Goal: Task Accomplishment & Management: Manage account settings

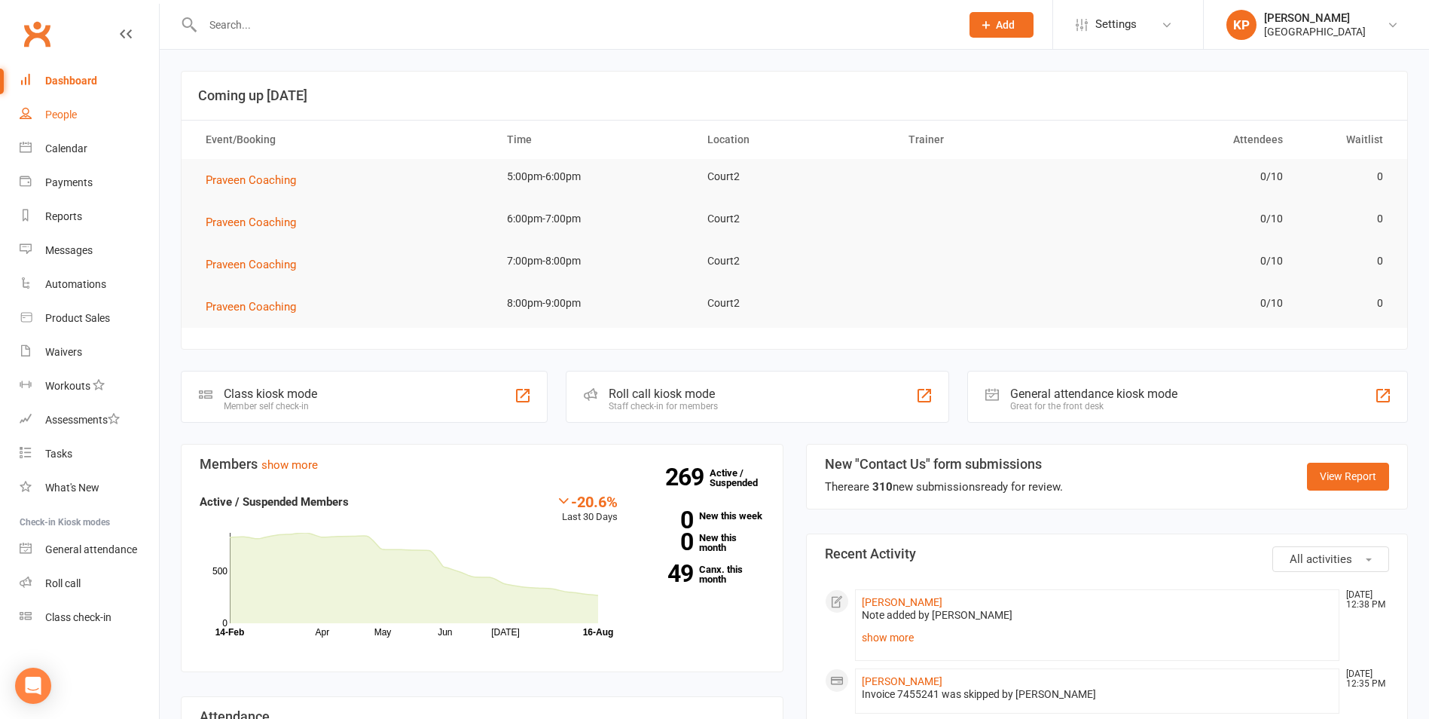
click at [51, 106] on link "People" at bounding box center [89, 115] width 139 height 34
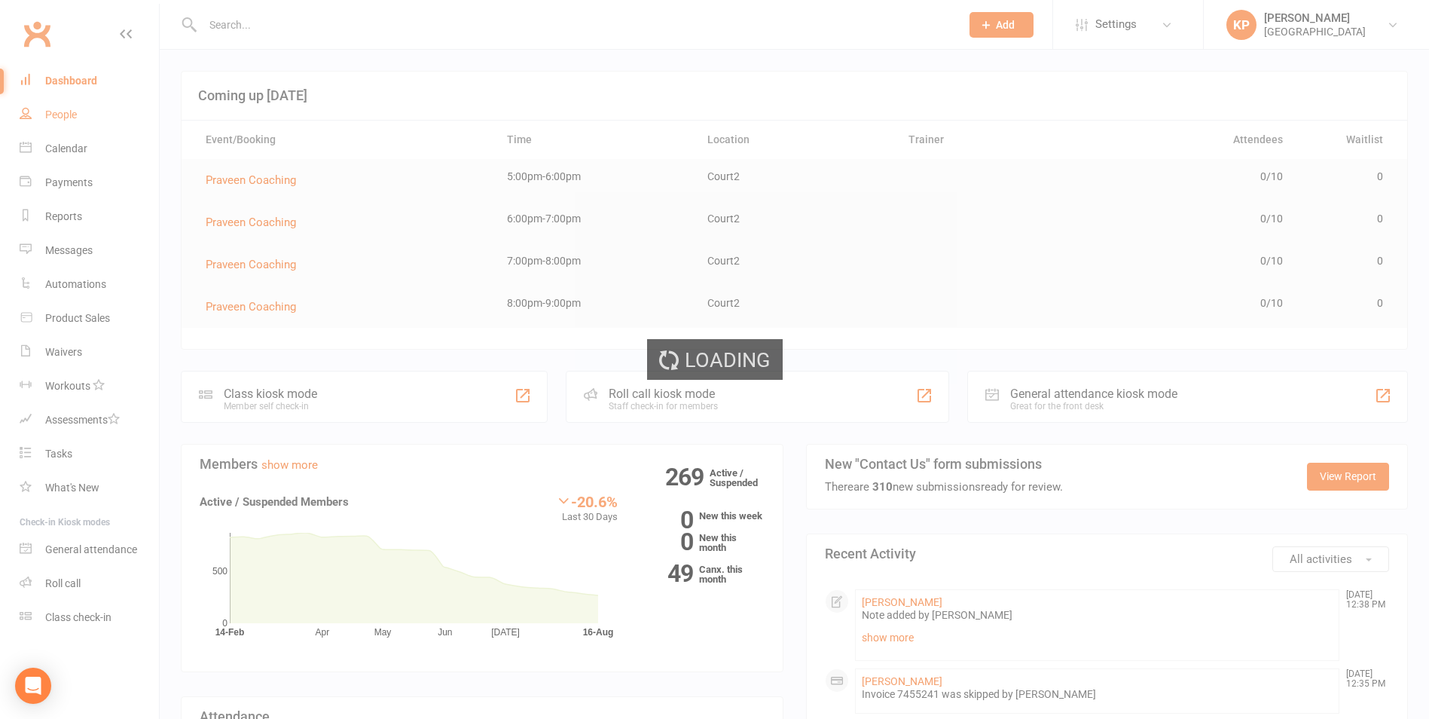
select select "100"
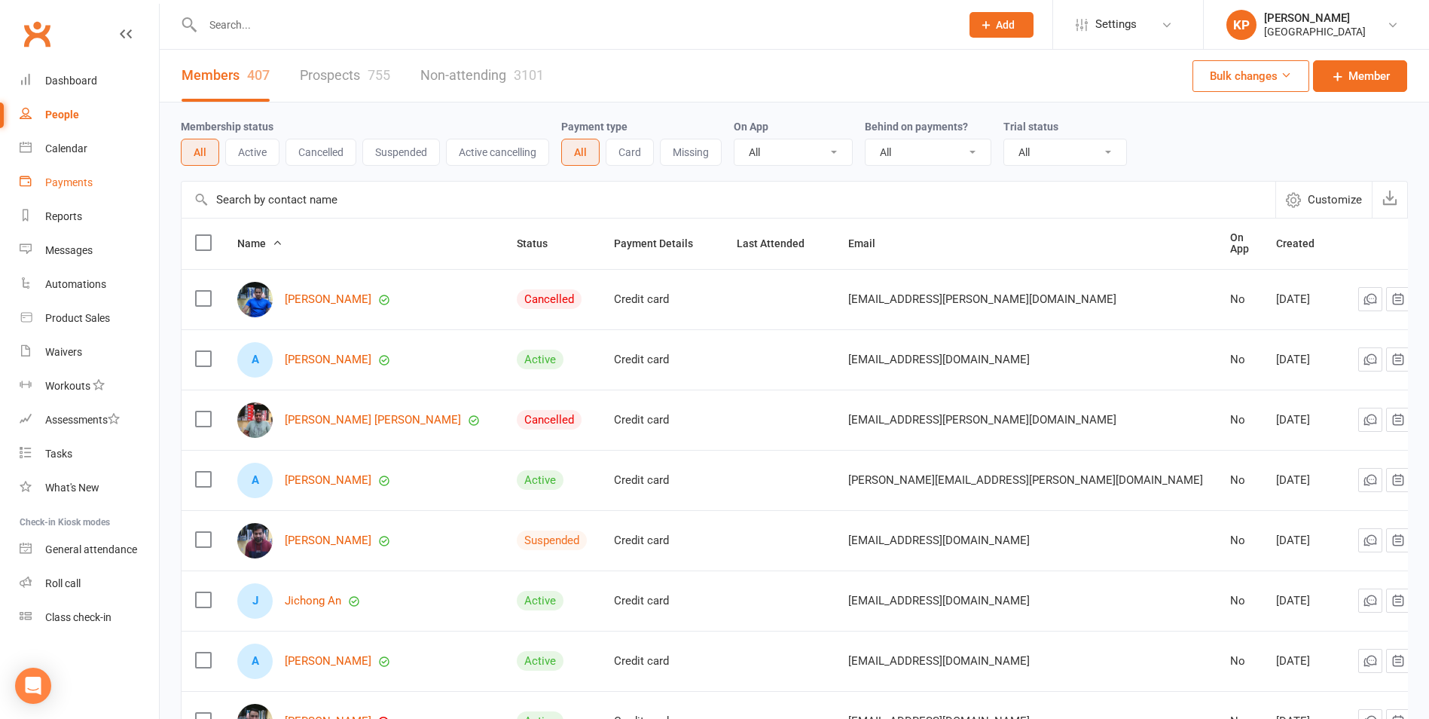
click at [81, 179] on div "Payments" at bounding box center [68, 182] width 47 height 12
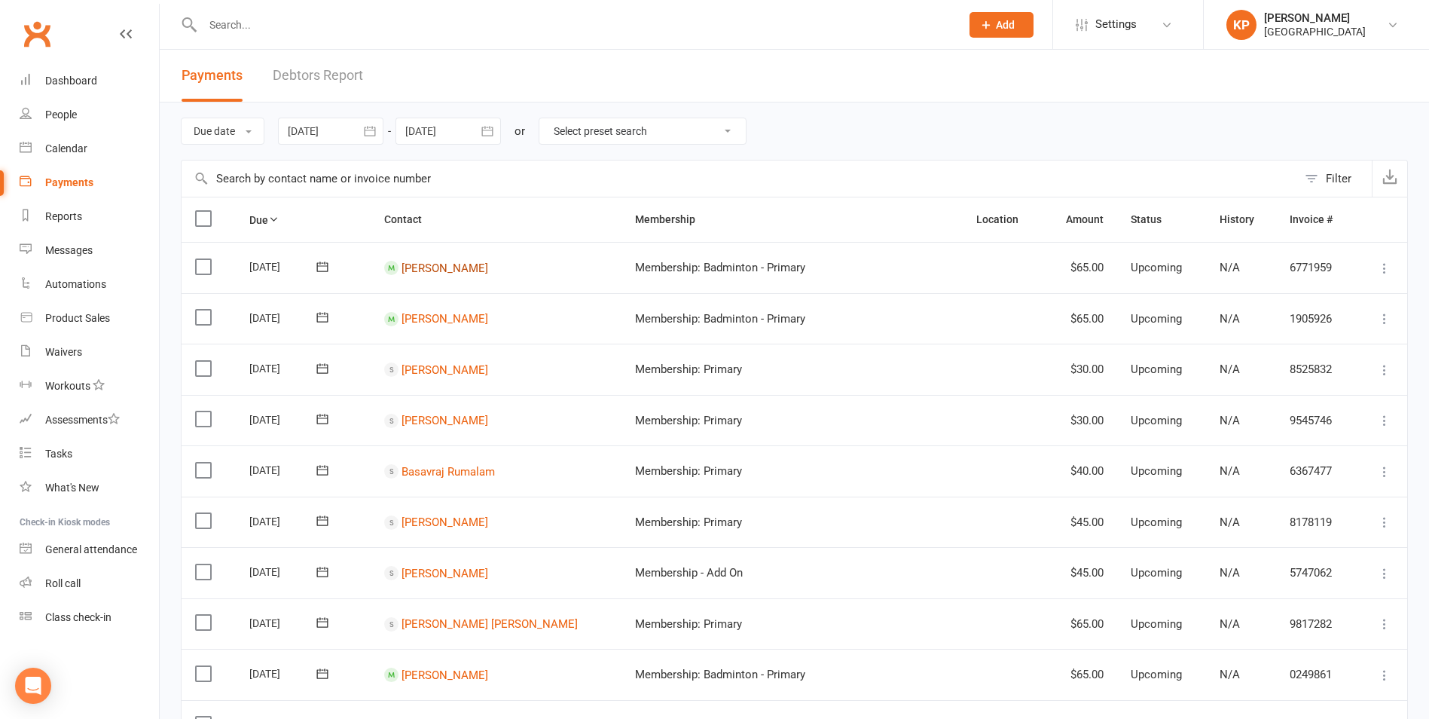
click at [460, 271] on link "Hemalatha Lankalapalli" at bounding box center [445, 268] width 87 height 14
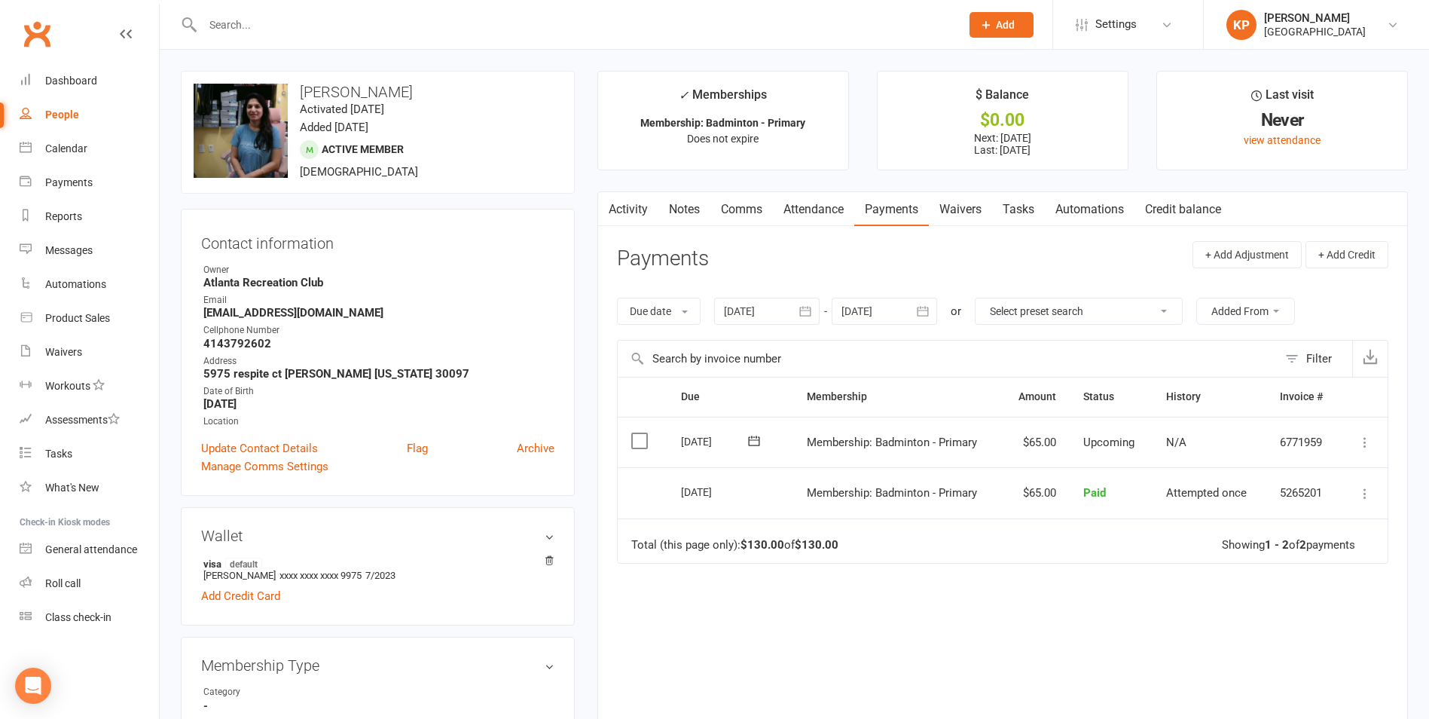
click at [63, 117] on div "People" at bounding box center [62, 115] width 34 height 12
select select "100"
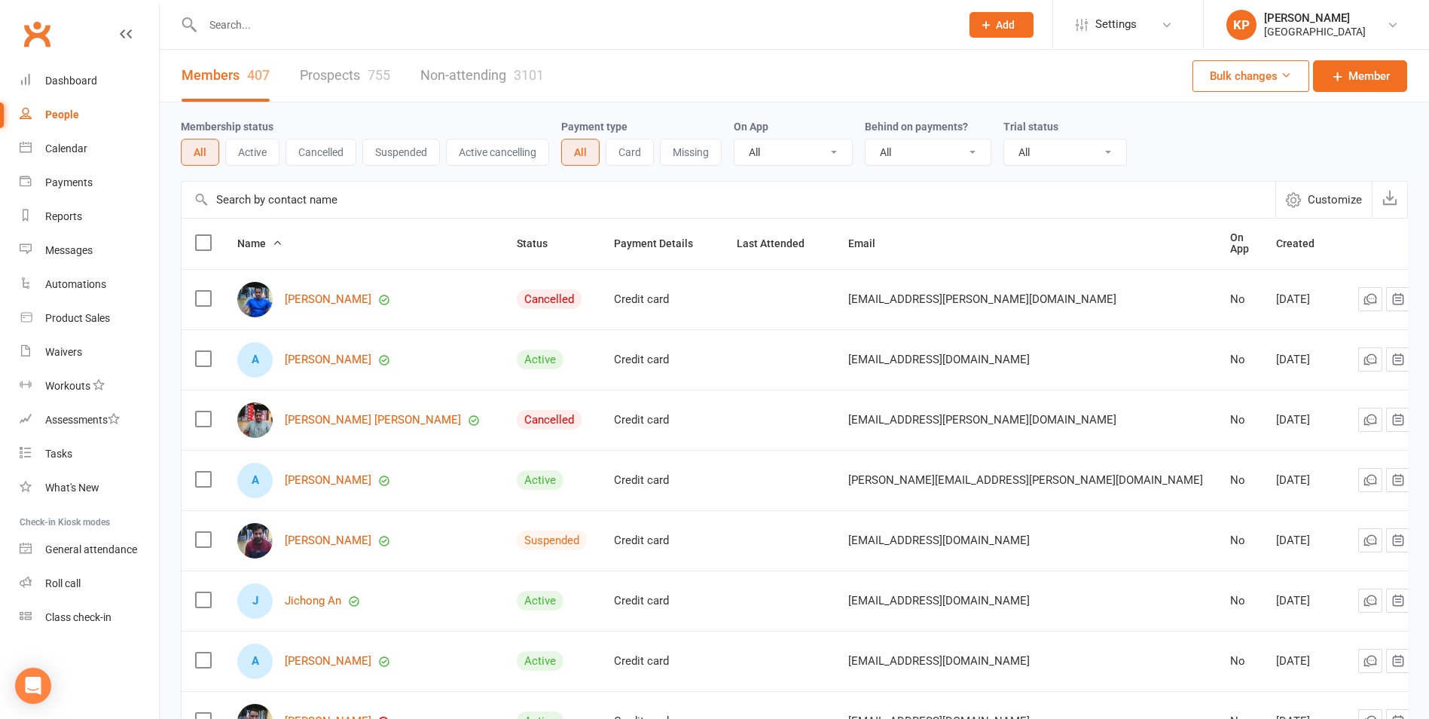
click at [506, 148] on button "Active cancelling" at bounding box center [497, 152] width 103 height 27
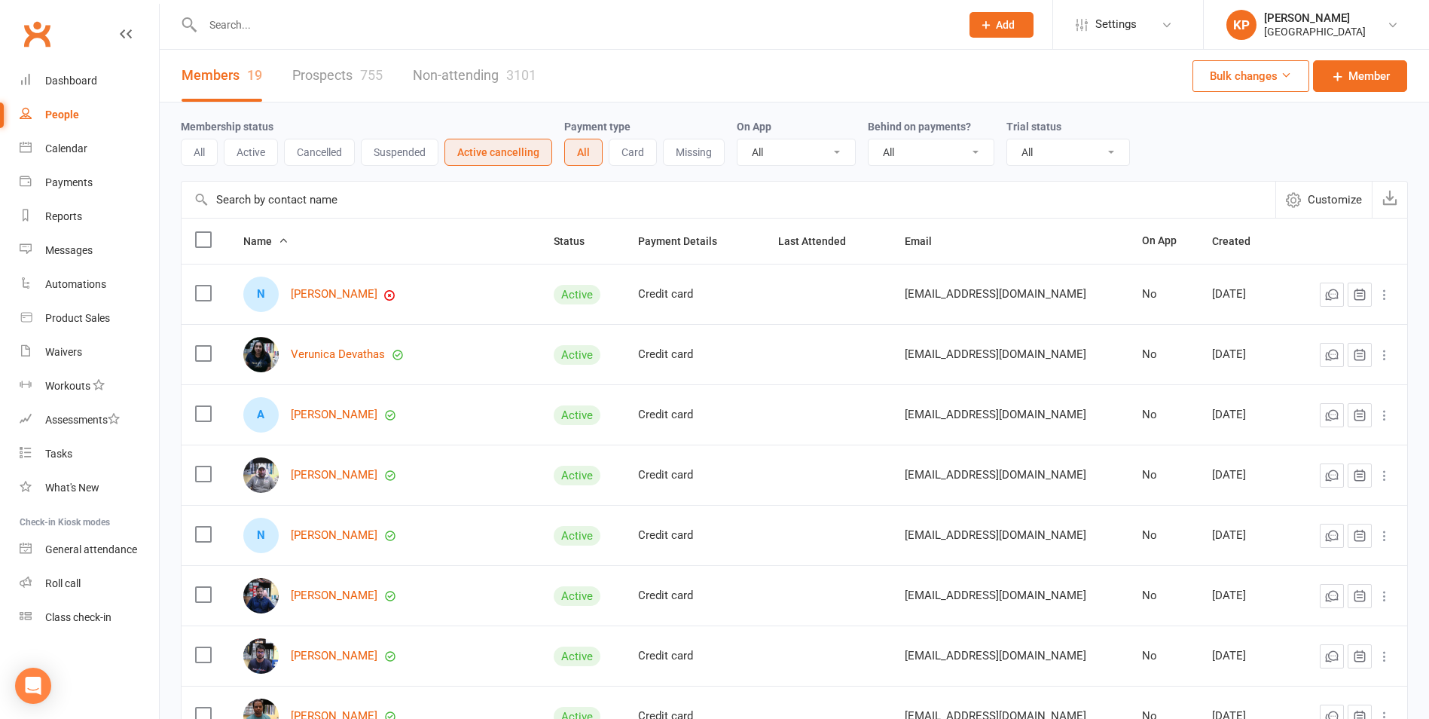
click at [488, 148] on button "Active cancelling" at bounding box center [499, 152] width 108 height 27
click at [209, 157] on button "All" at bounding box center [199, 152] width 37 height 27
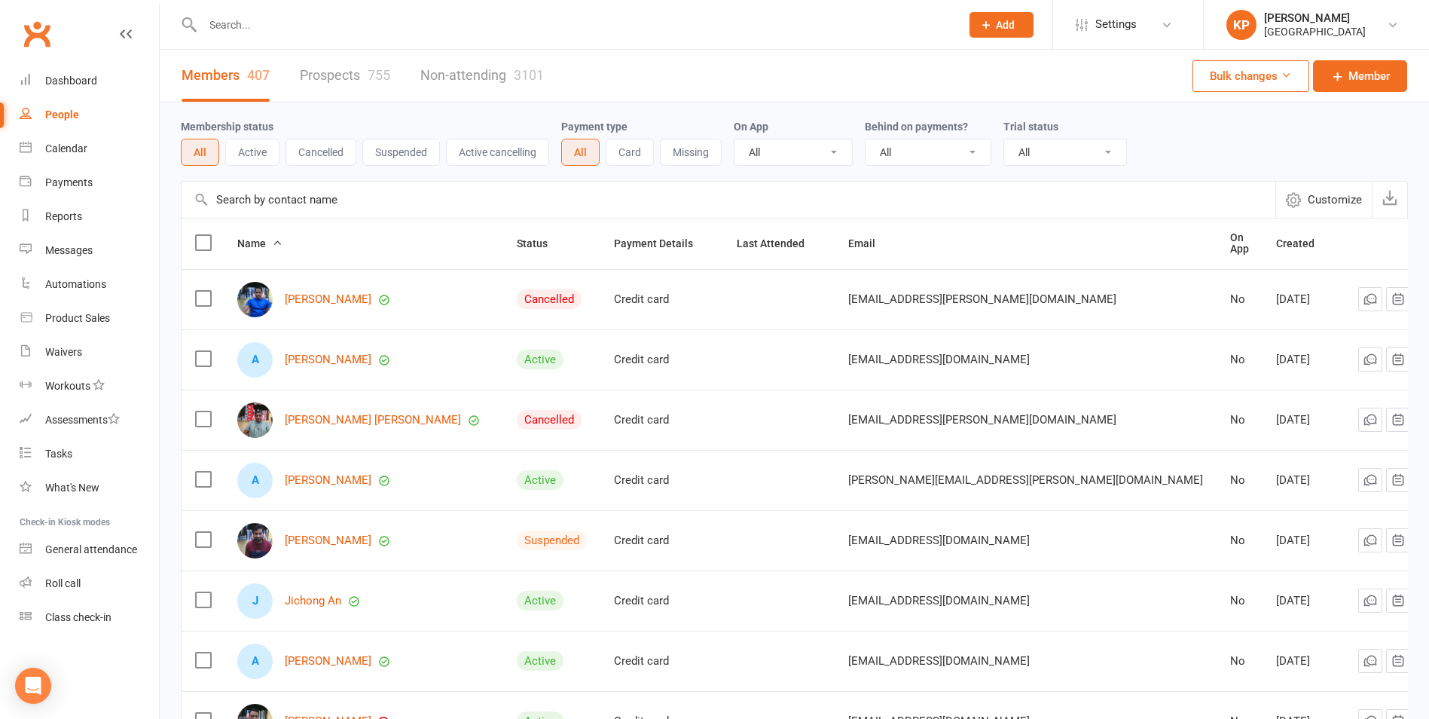
click at [341, 38] on div at bounding box center [565, 24] width 769 height 49
click at [331, 26] on input "text" at bounding box center [574, 24] width 752 height 21
paste input "xiaowei"
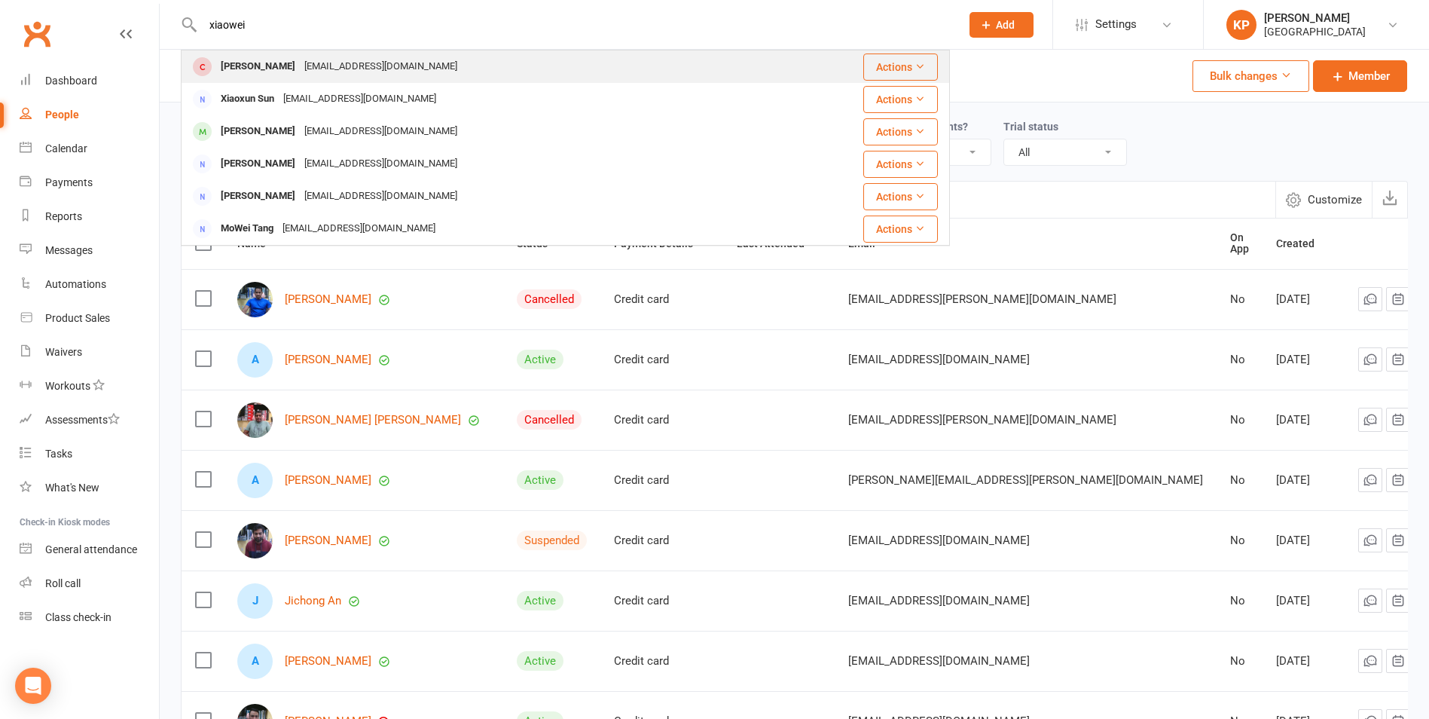
type input "xiaowei"
click at [321, 69] on div "[EMAIL_ADDRESS][DOMAIN_NAME]" at bounding box center [381, 67] width 162 height 22
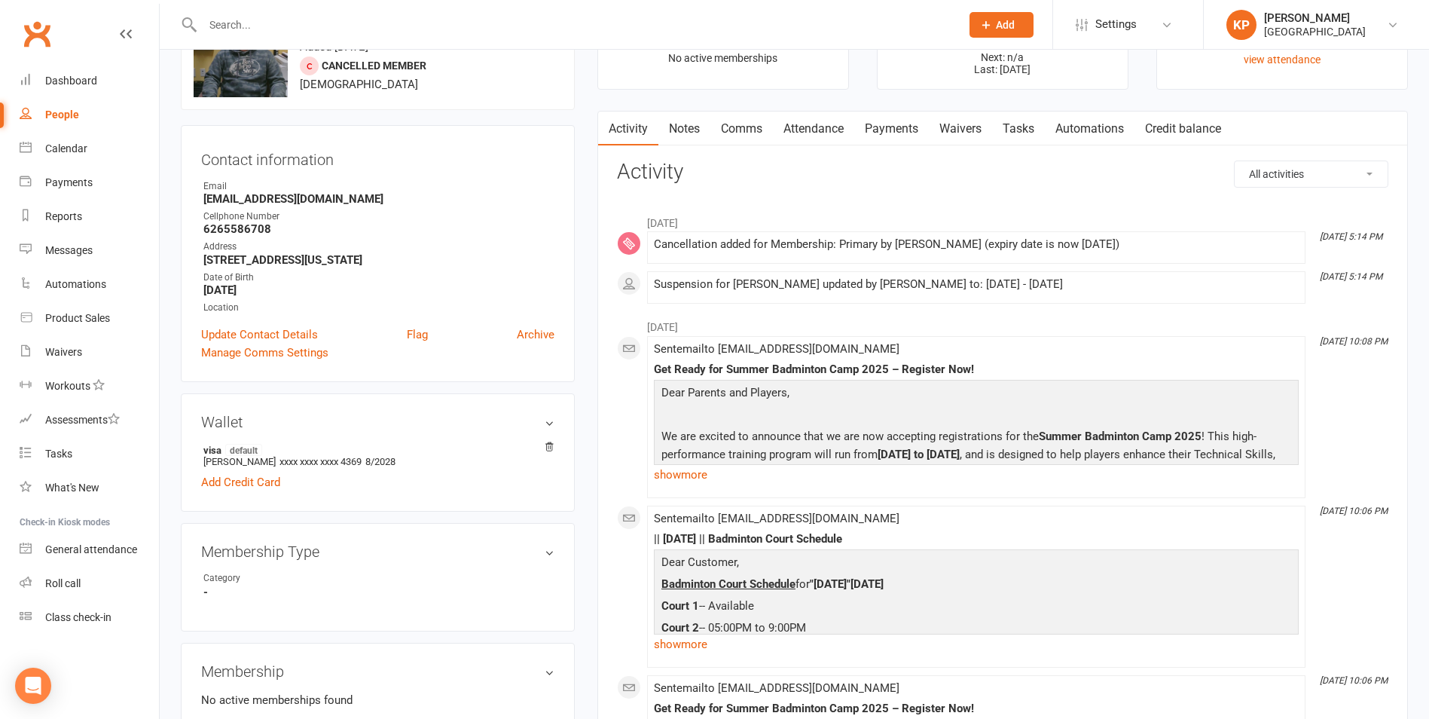
scroll to position [301, 0]
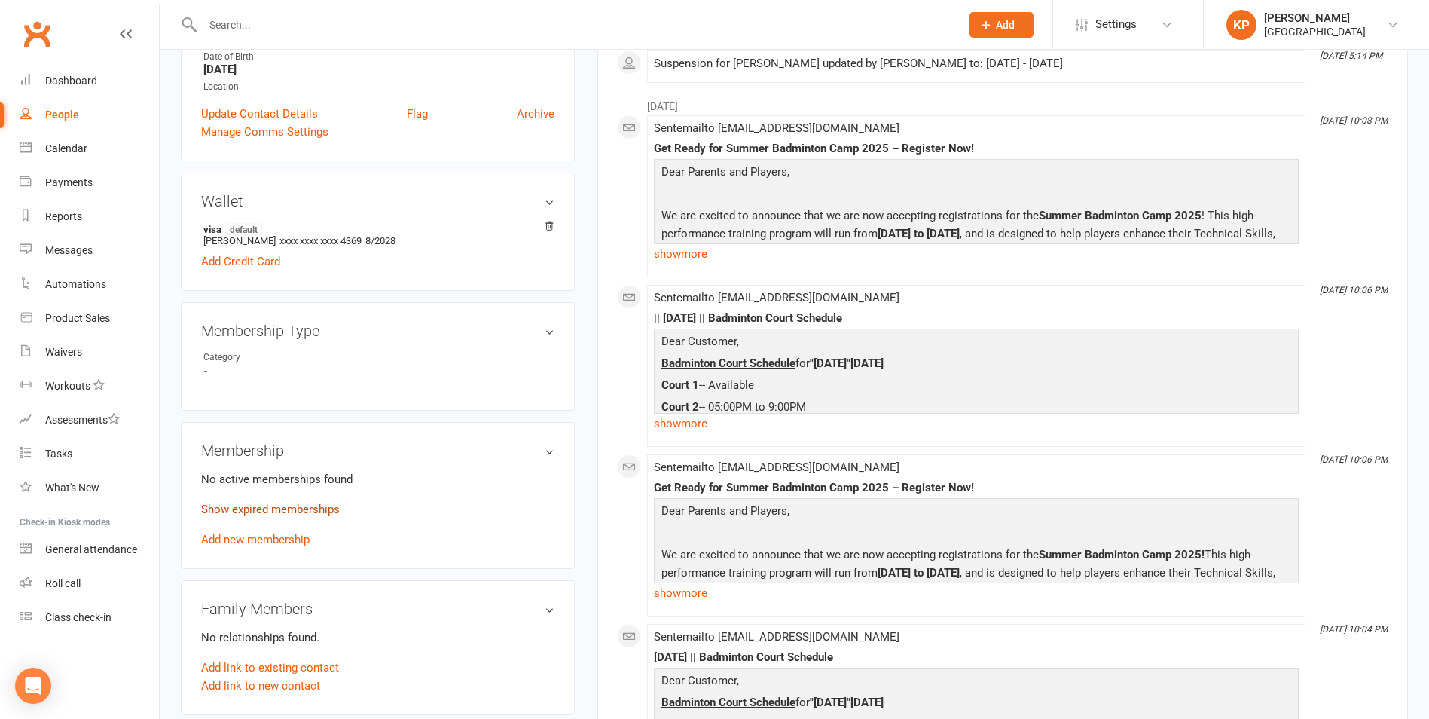
click at [316, 506] on link "Show expired memberships" at bounding box center [270, 510] width 139 height 14
